Goal: Task Accomplishment & Management: Use online tool/utility

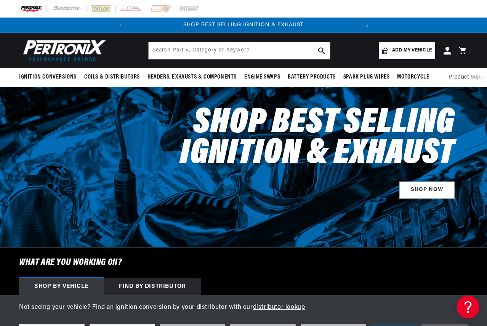
click at [400, 48] on span "Add my vehicle" at bounding box center [412, 50] width 40 height 7
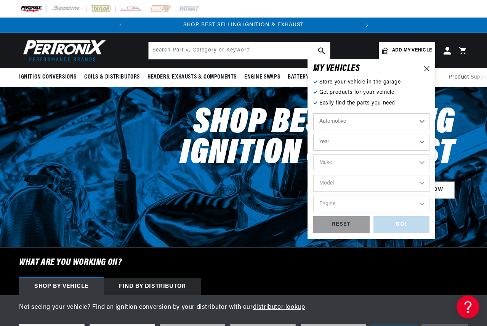
click at [421, 122] on select "Automotive Agricultural Industrial Marine Motorcycle" at bounding box center [371, 121] width 116 height 17
click at [313, 113] on select "Automotive Agricultural Industrial Marine Motorcycle" at bounding box center [371, 121] width 116 height 17
click at [410, 144] on select "Year [DATE] 2023 2022 2021 2020 2019 2018 2017 2016 2015 2014 2013 2012 2011 20…" at bounding box center [371, 142] width 116 height 17
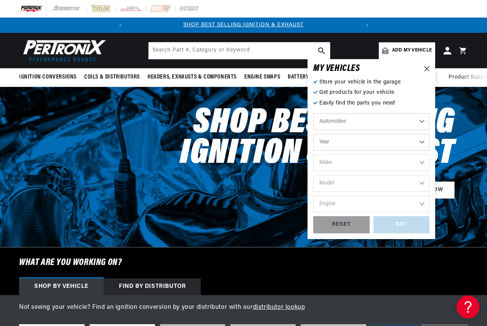
select select "1966"
click at [313, 134] on select "Year [DATE] 2023 2022 2021 2020 2019 2018 2017 2016 2015 2014 2013 2012 2011 20…" at bounding box center [371, 142] width 116 height 17
select select "1966"
click at [347, 164] on select "Make Alfa Romeo American Motors Aston [PERSON_NAME][GEOGRAPHIC_DATA] [PERSON_NA…" at bounding box center [371, 162] width 116 height 17
select select "Ford"
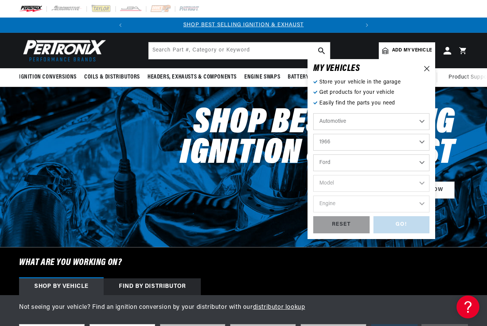
click at [313, 154] on select "Make Alfa Romeo American Motors Aston [PERSON_NAME][GEOGRAPHIC_DATA] [PERSON_NA…" at bounding box center [371, 162] width 116 height 17
select select "Ford"
click at [346, 181] on select "Model Bronco Club Wagon Country Sedan Country Squire Custom Custom 500 Econolin…" at bounding box center [371, 183] width 116 height 17
select select "Galaxie-500"
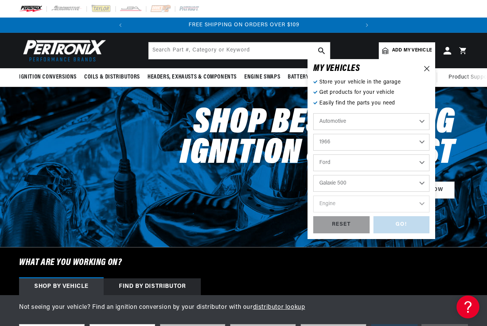
click at [313, 175] on select "Model Bronco Club Wagon Country Sedan Country Squire Custom Custom 500 Econolin…" at bounding box center [371, 183] width 116 height 17
select select "Galaxie-500"
click at [356, 207] on select "Engine 289cid / 4.7L 352cid / 5.8L 427cid / 7.0L 428cid / 7.0L" at bounding box center [371, 204] width 116 height 17
select select "352cid-5.8L"
click at [313, 196] on select "Engine 289cid / 4.7L 352cid / 5.8L 427cid / 7.0L 428cid / 7.0L" at bounding box center [371, 204] width 116 height 17
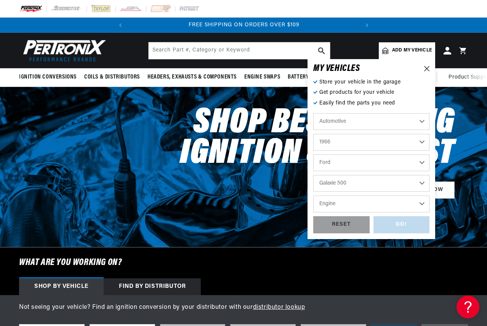
select select "352cid-5.8L"
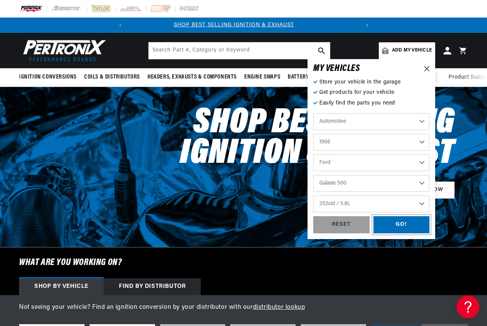
click at [407, 225] on div "GO!" at bounding box center [402, 224] width 56 height 17
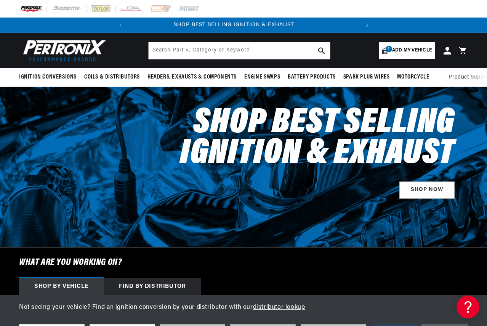
scroll to position [0, 0]
select select "1966"
select select "Ford"
select select "Galaxie-500"
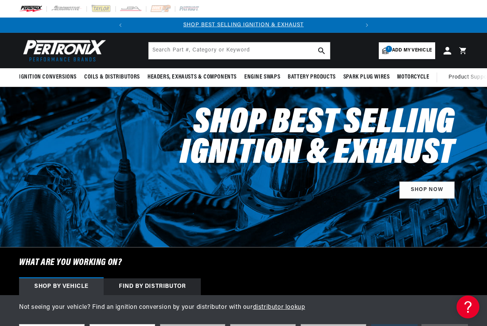
select select "352cid-5.8L"
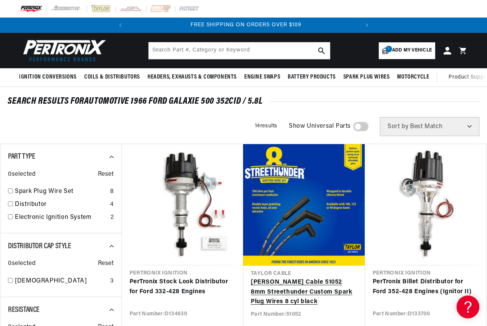
scroll to position [0, 231]
